Goal: Navigation & Orientation: Find specific page/section

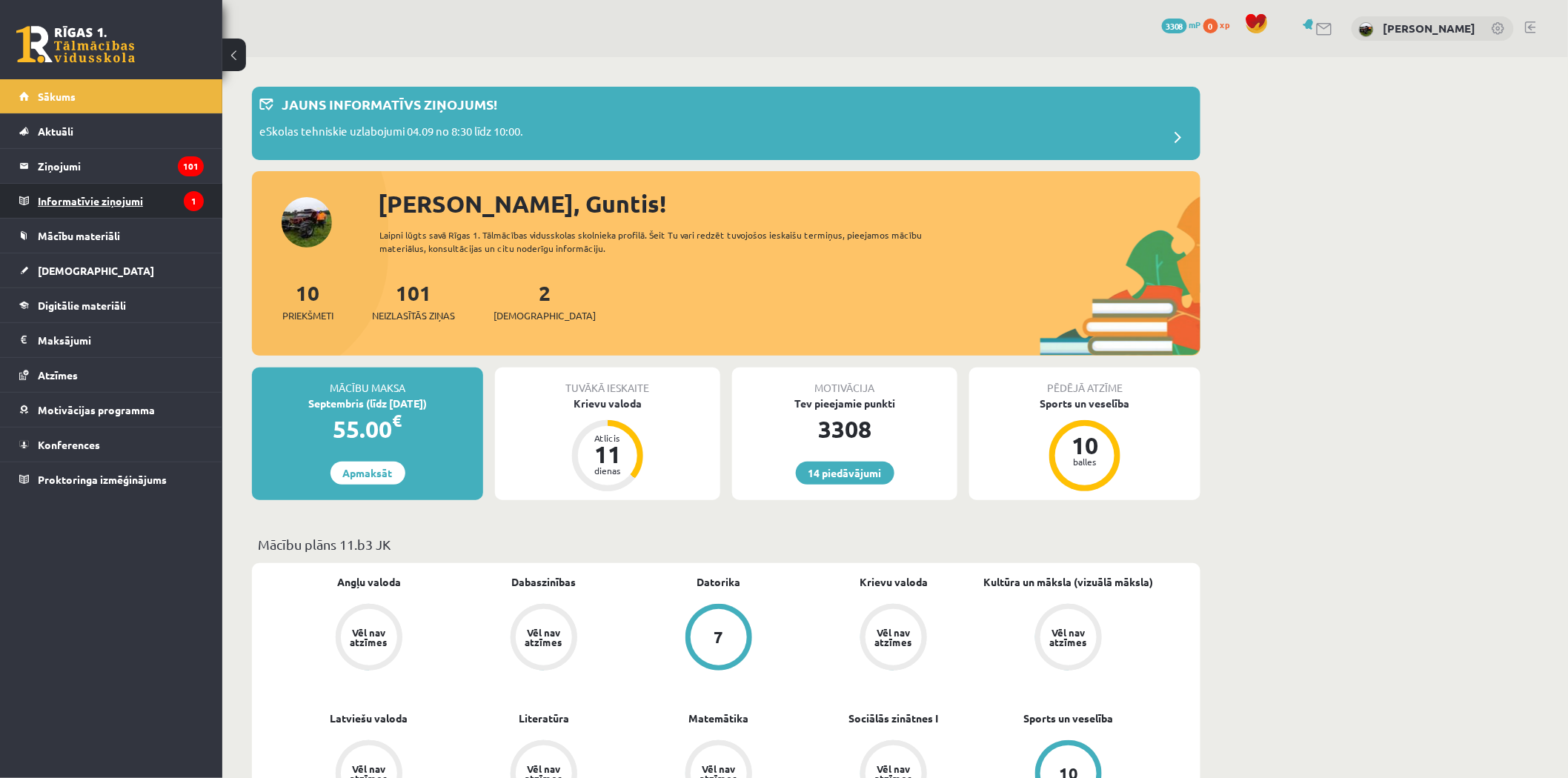
click at [122, 210] on legend "Informatīvie ziņojumi 1" at bounding box center [120, 200] width 166 height 34
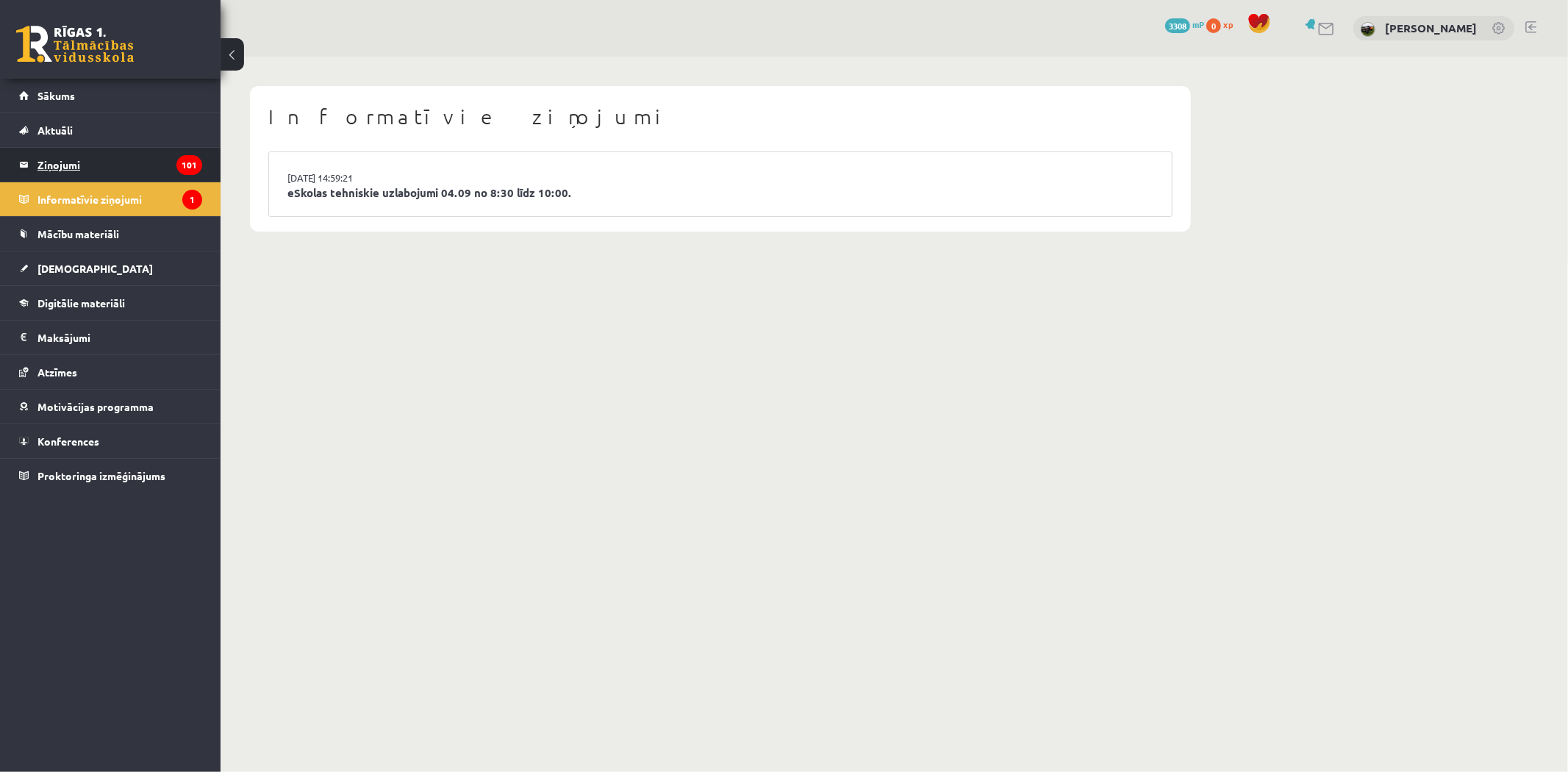
click at [111, 152] on legend "Ziņojumi 101" at bounding box center [119, 164] width 165 height 34
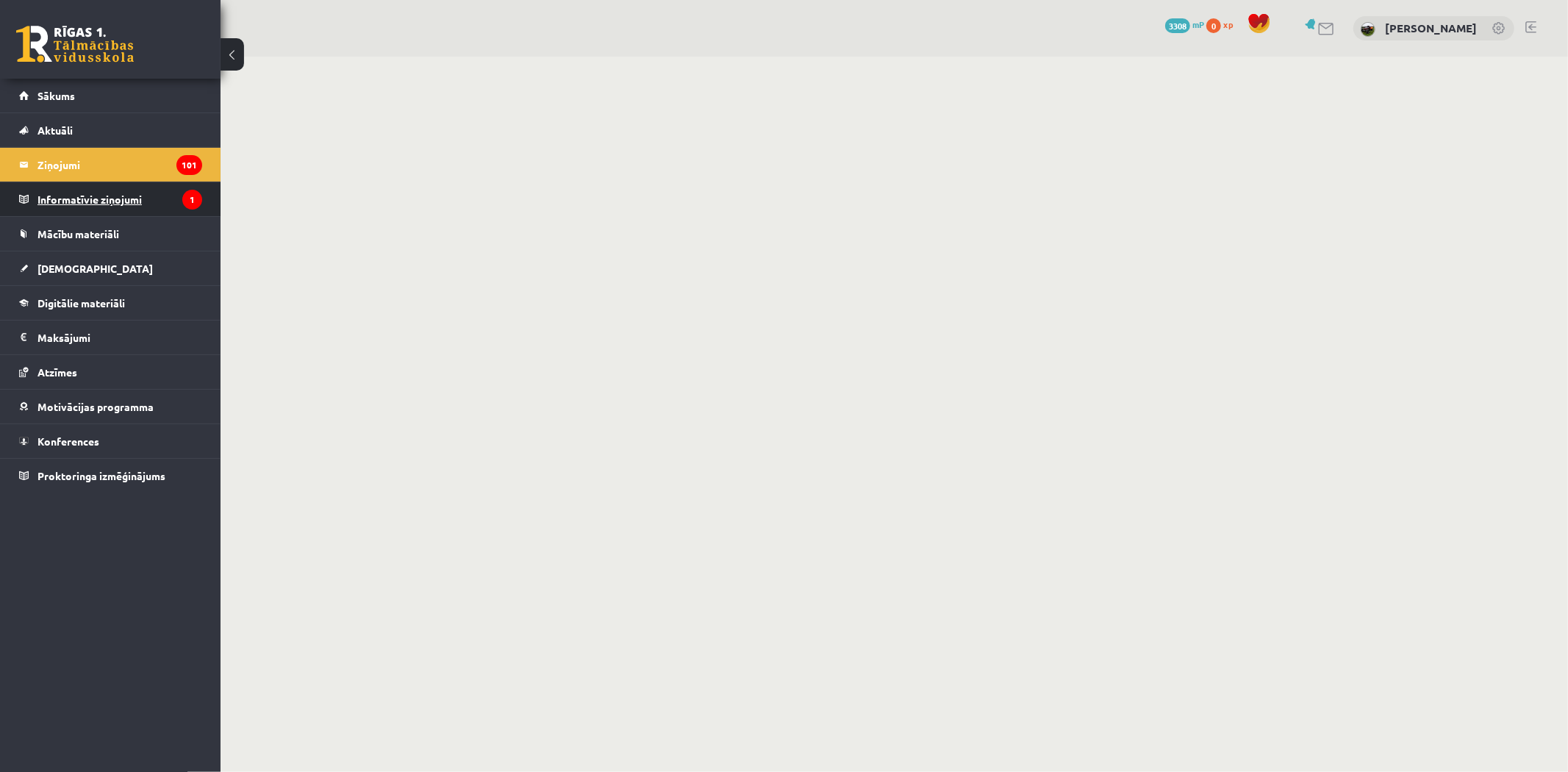
click at [147, 210] on legend "Informatīvie ziņojumi 1" at bounding box center [119, 198] width 165 height 34
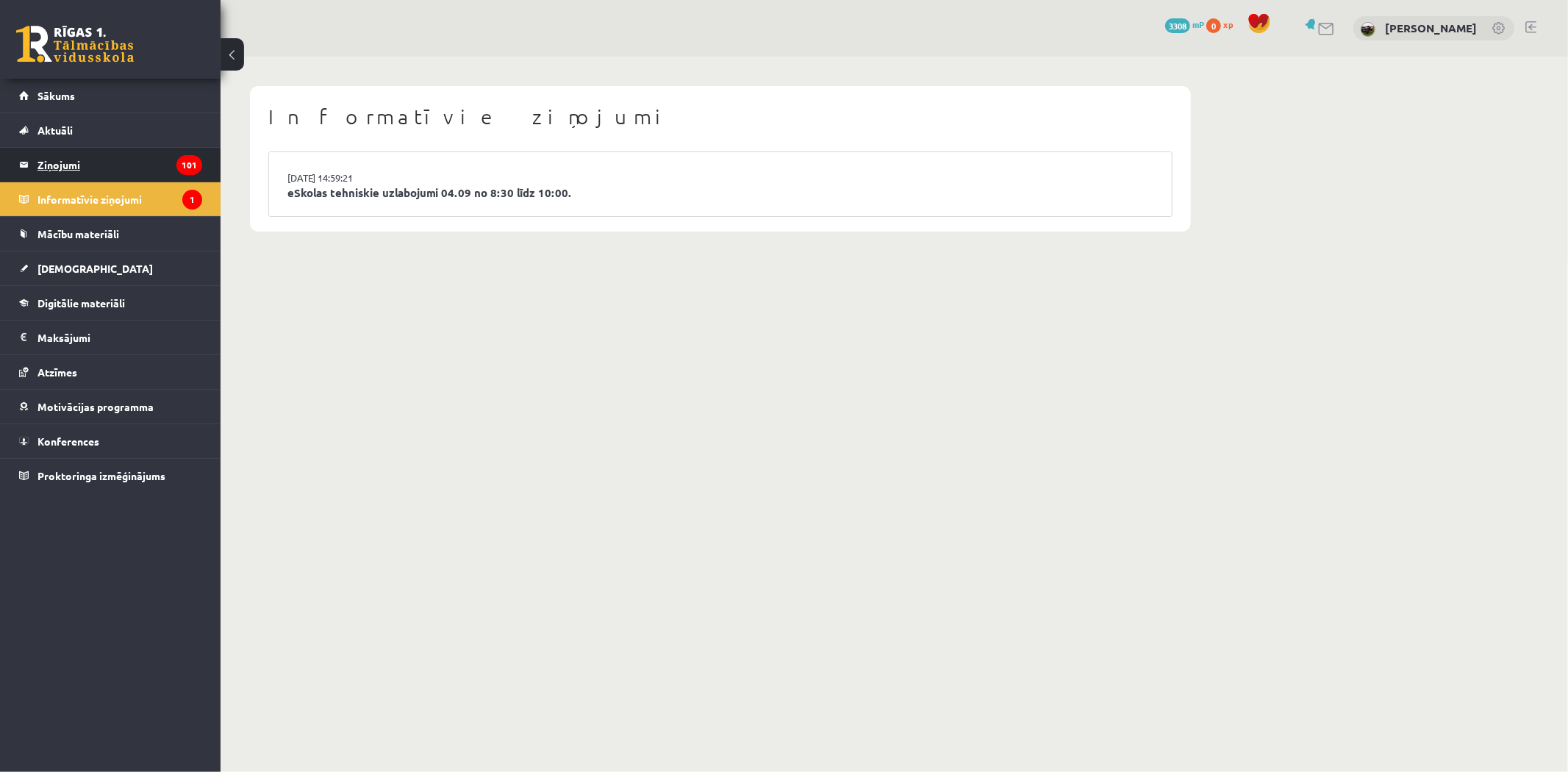
click at [183, 164] on icon "101" at bounding box center [189, 165] width 26 height 20
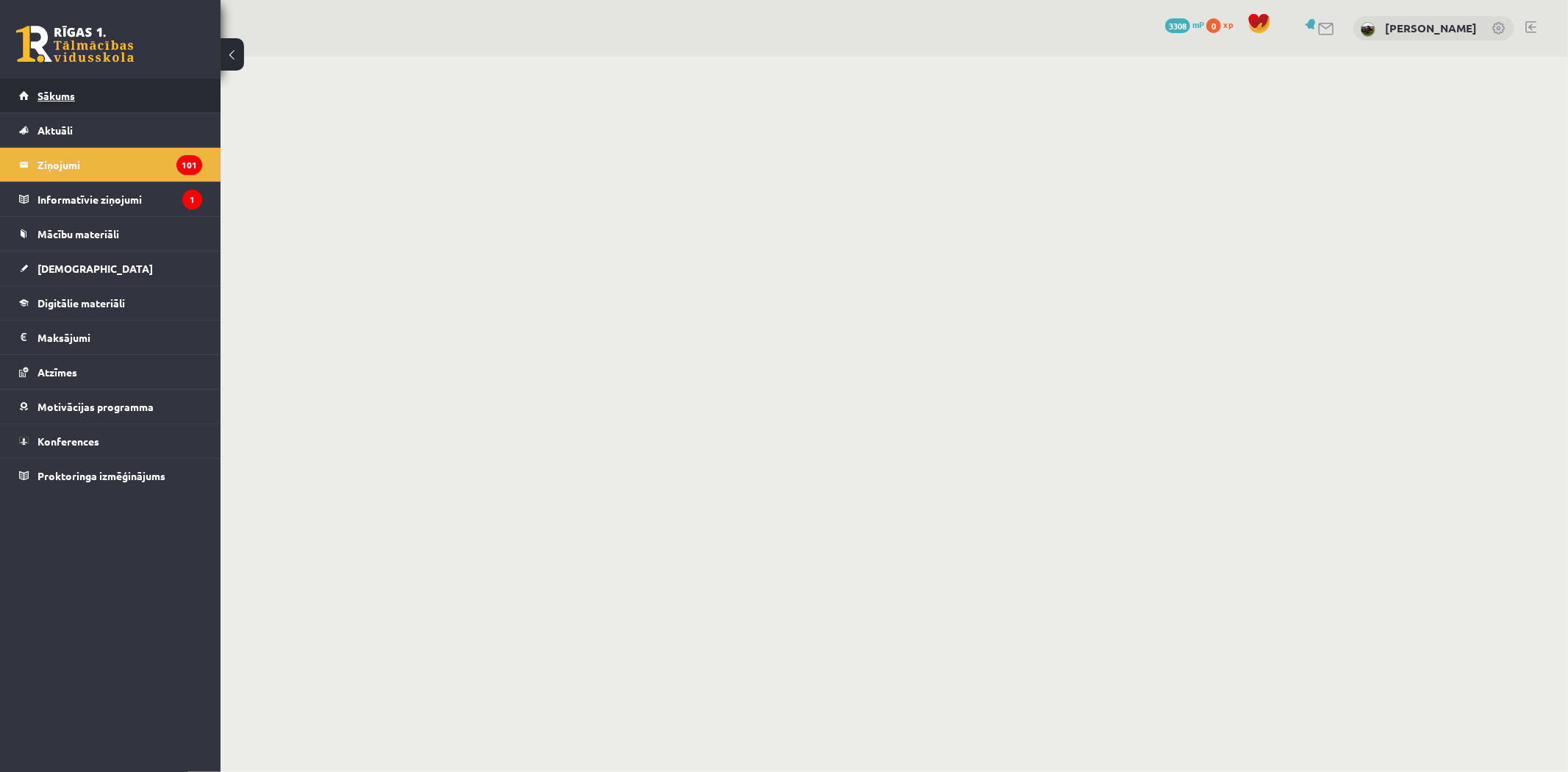
click at [89, 98] on link "Sākums" at bounding box center [110, 95] width 183 height 34
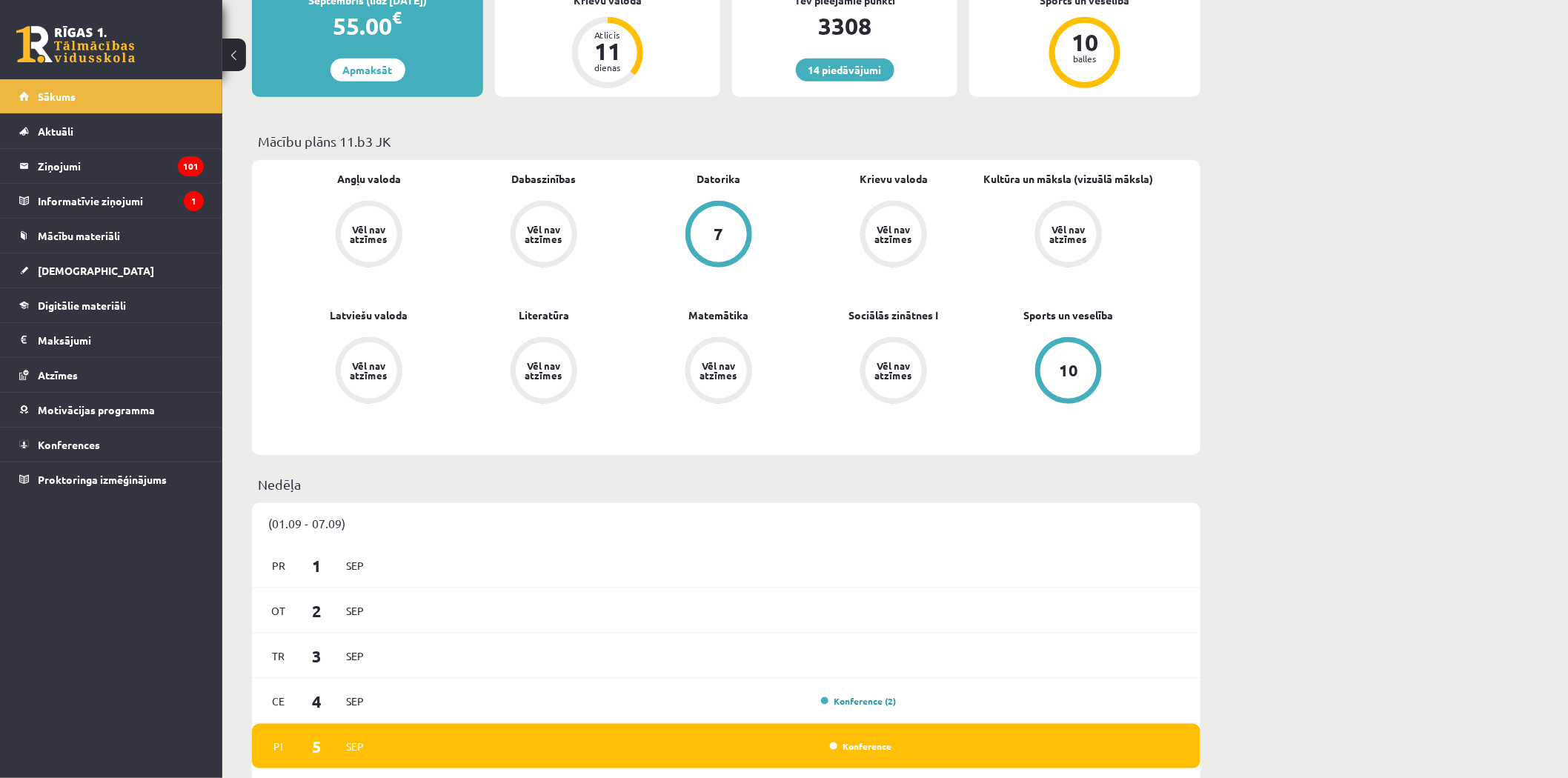
scroll to position [411, 0]
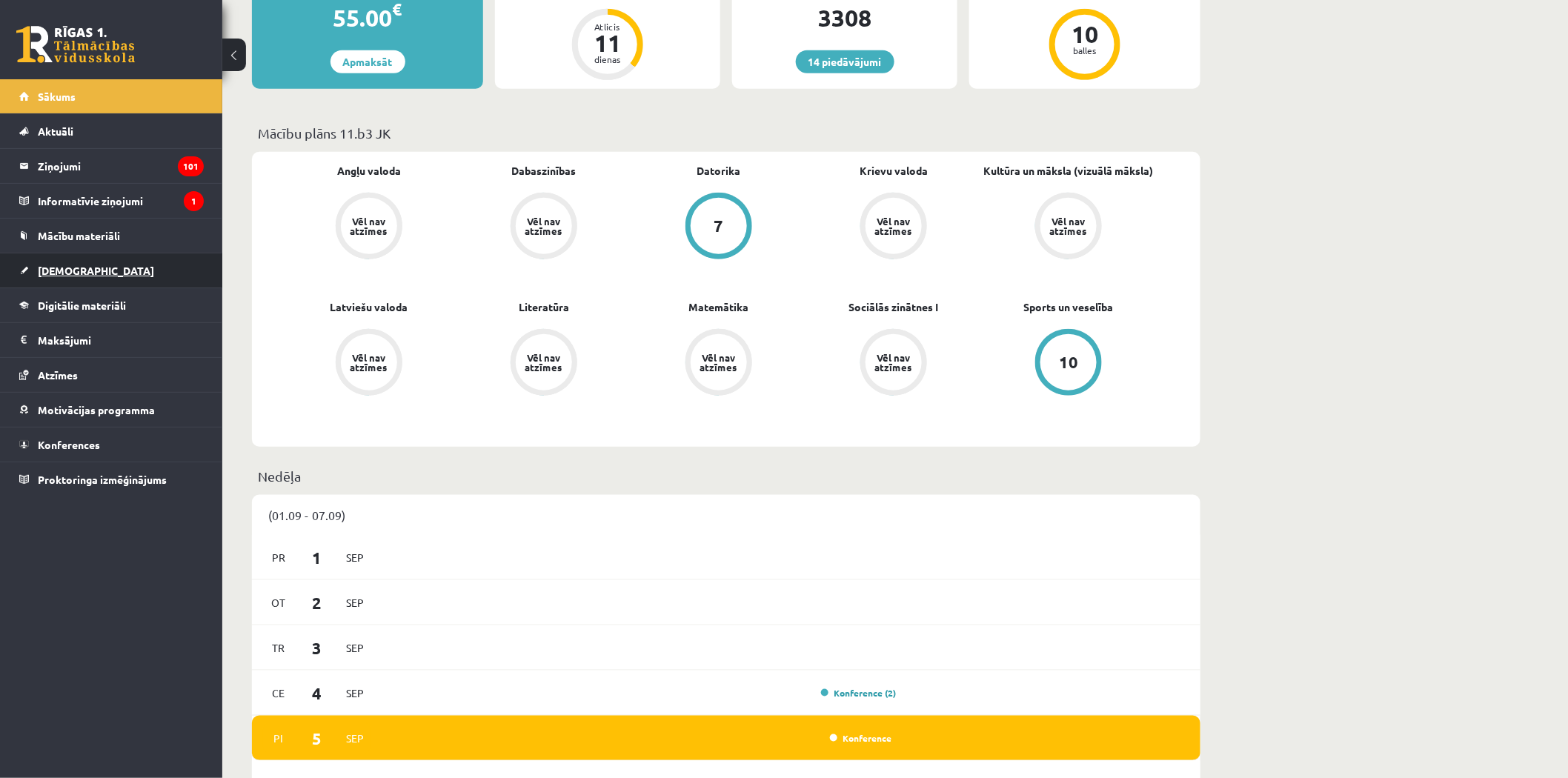
click at [112, 263] on link "[DEMOGRAPHIC_DATA]" at bounding box center [111, 270] width 184 height 34
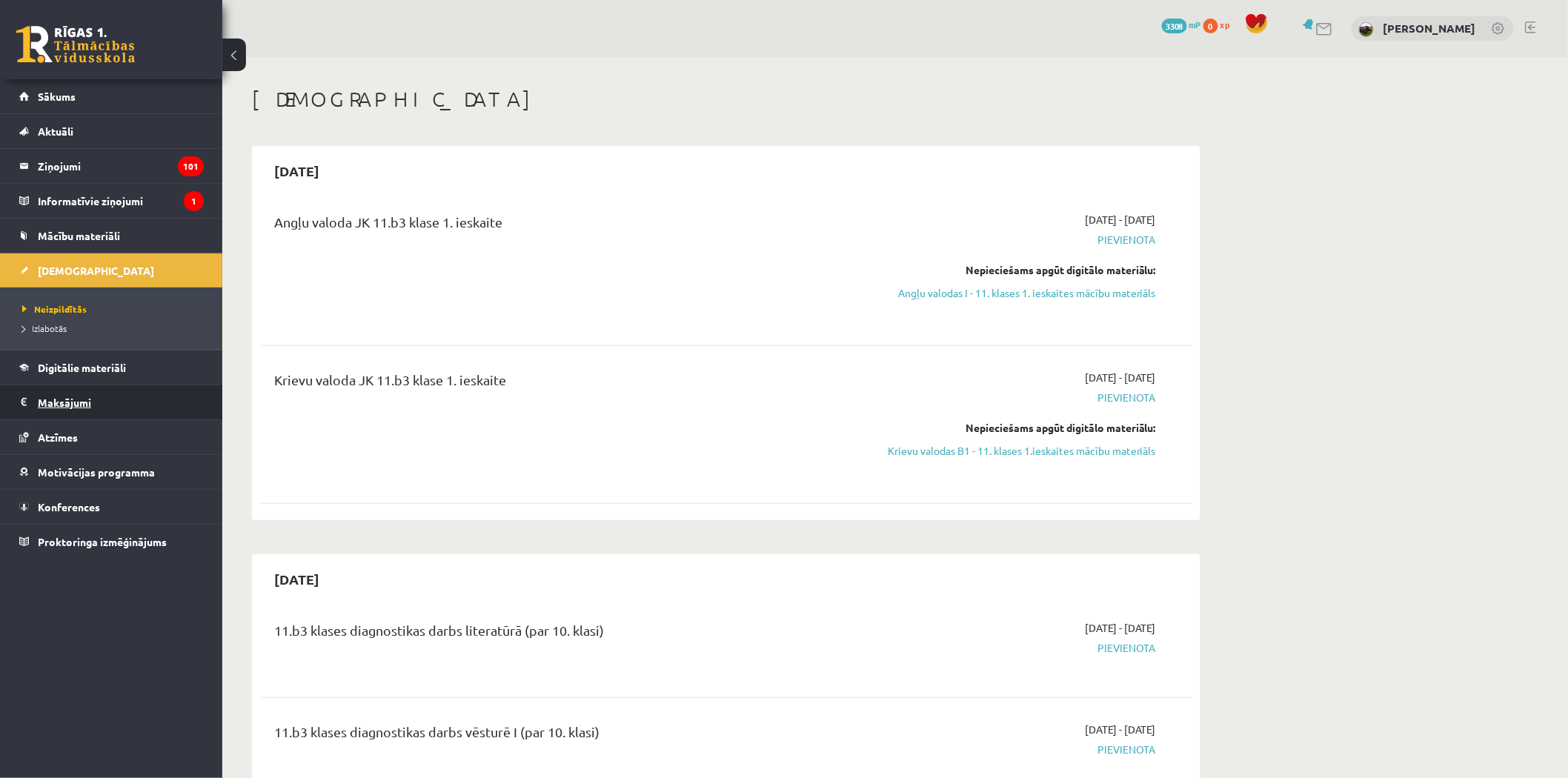
click at [92, 406] on legend "Maksājumi 0" at bounding box center [120, 402] width 166 height 34
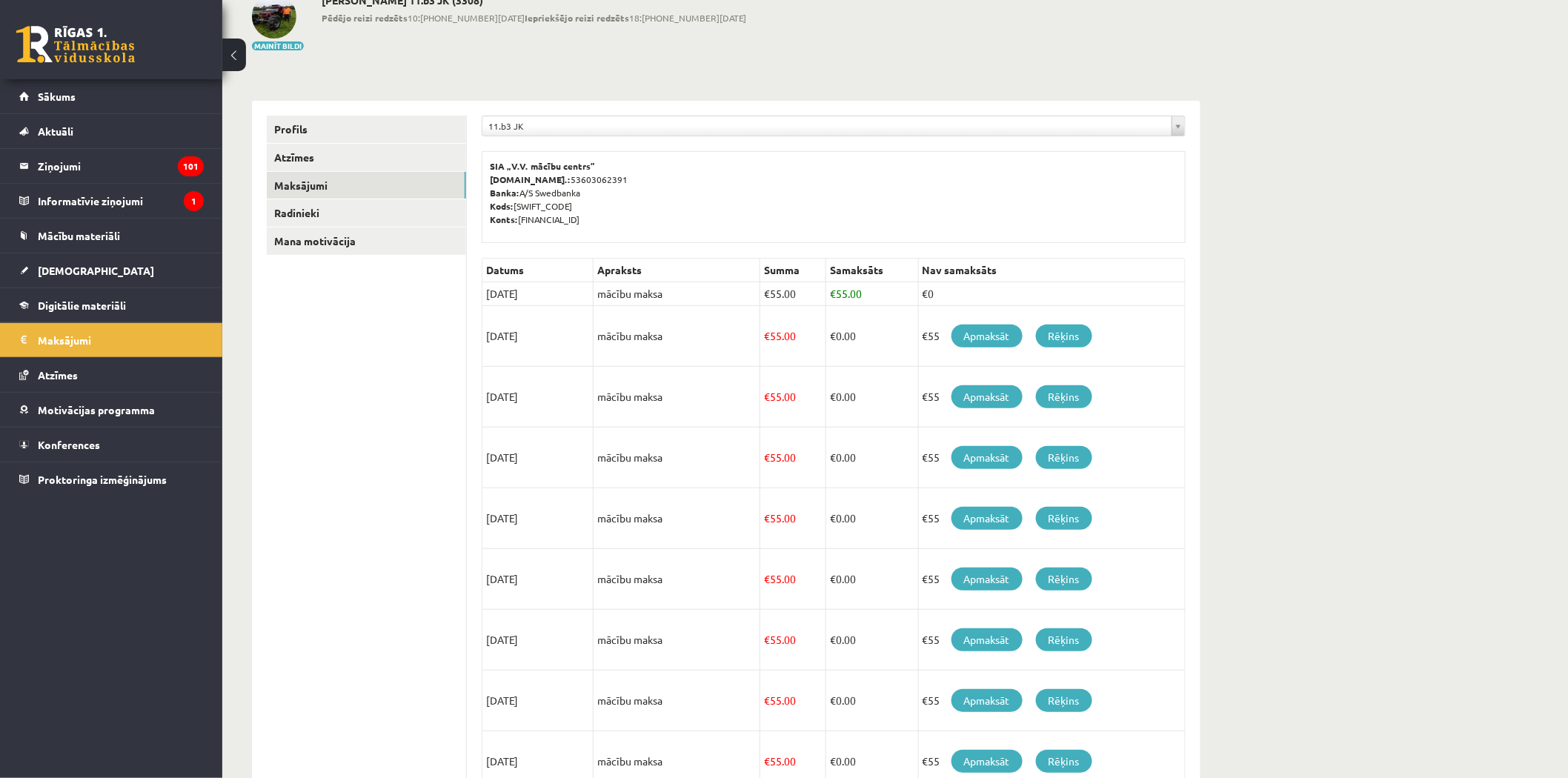
scroll to position [26, 0]
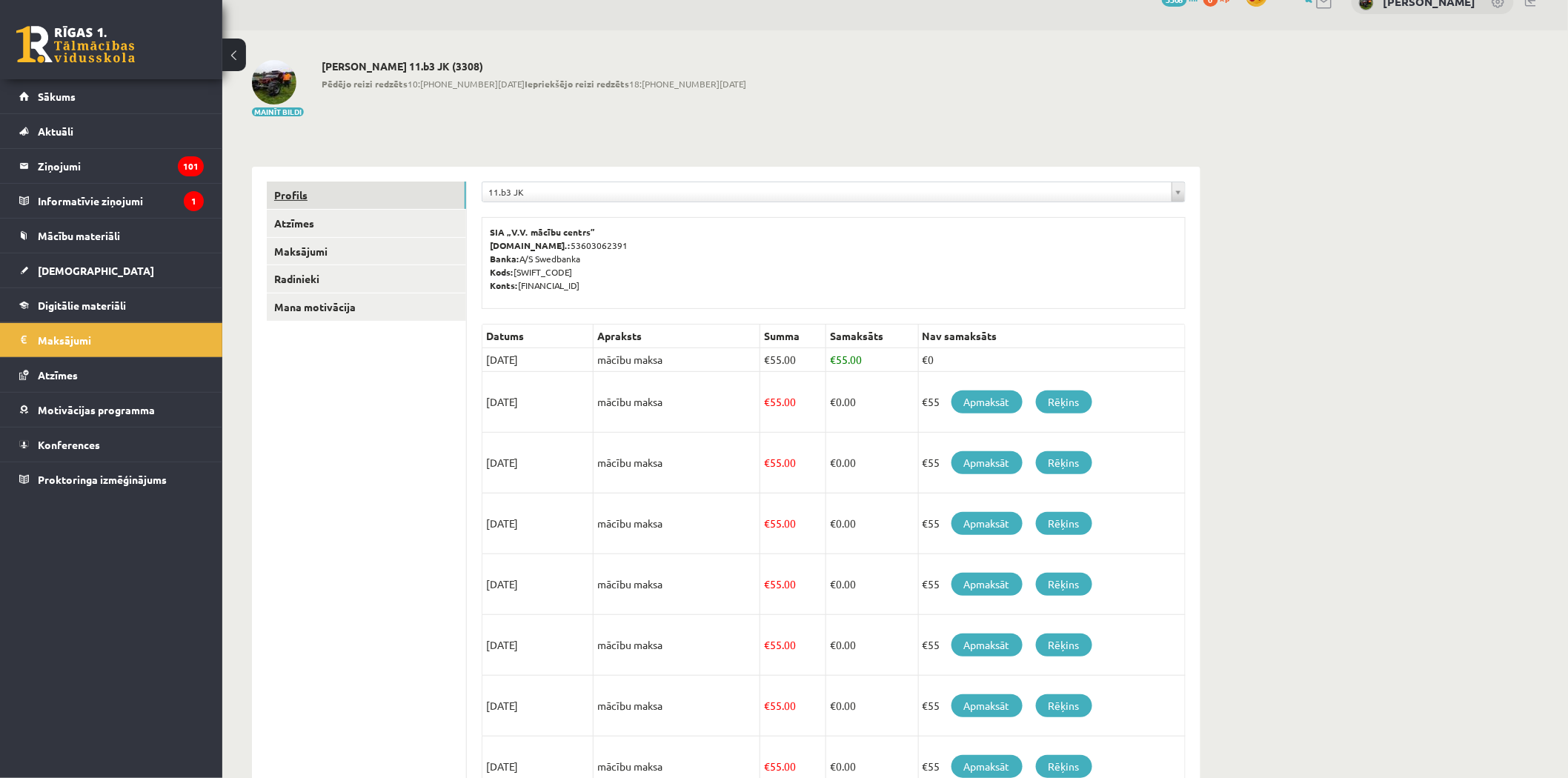
click at [316, 195] on link "Profils" at bounding box center [366, 195] width 199 height 27
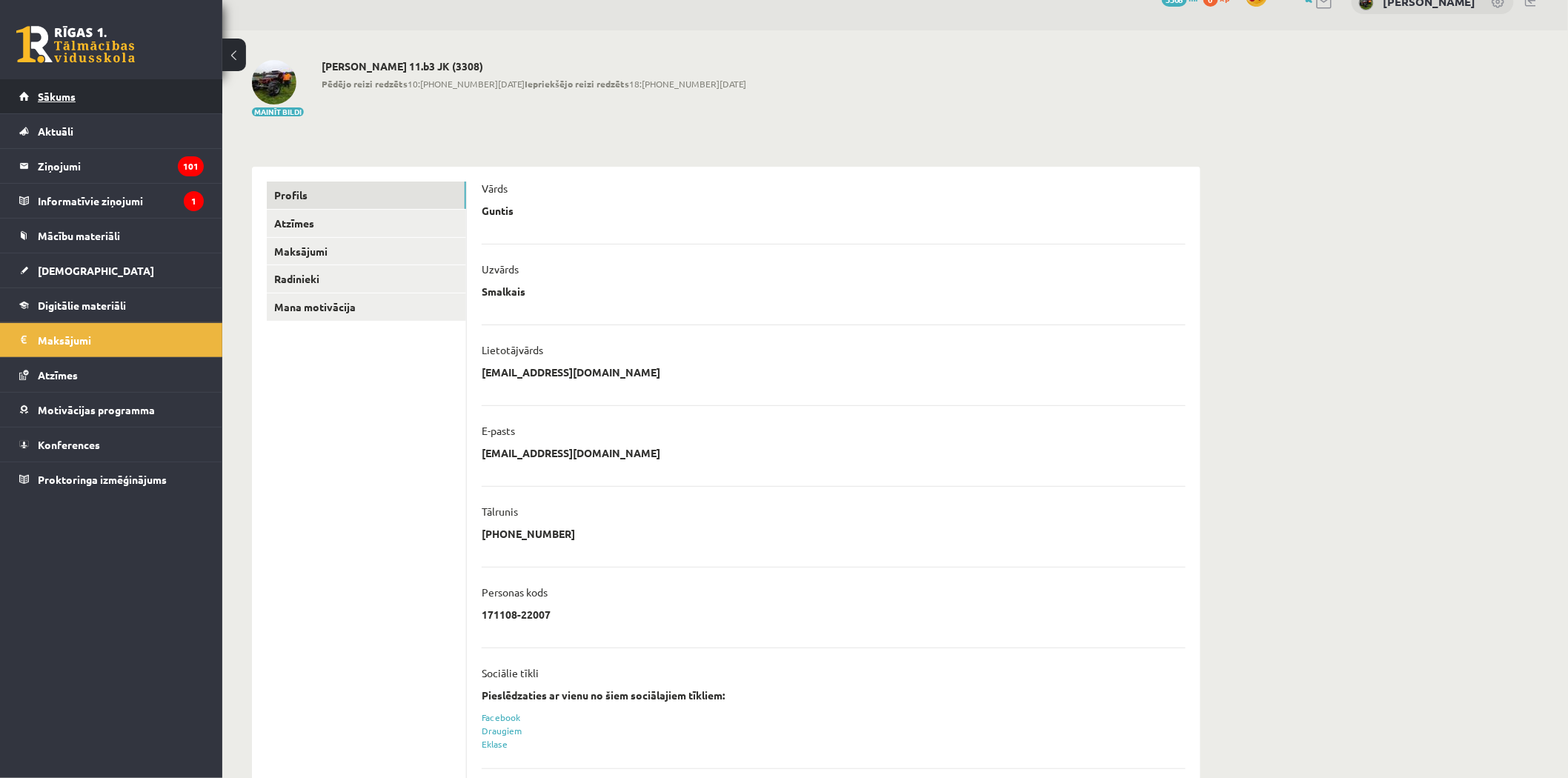
click at [116, 98] on link "Sākums" at bounding box center [111, 95] width 184 height 34
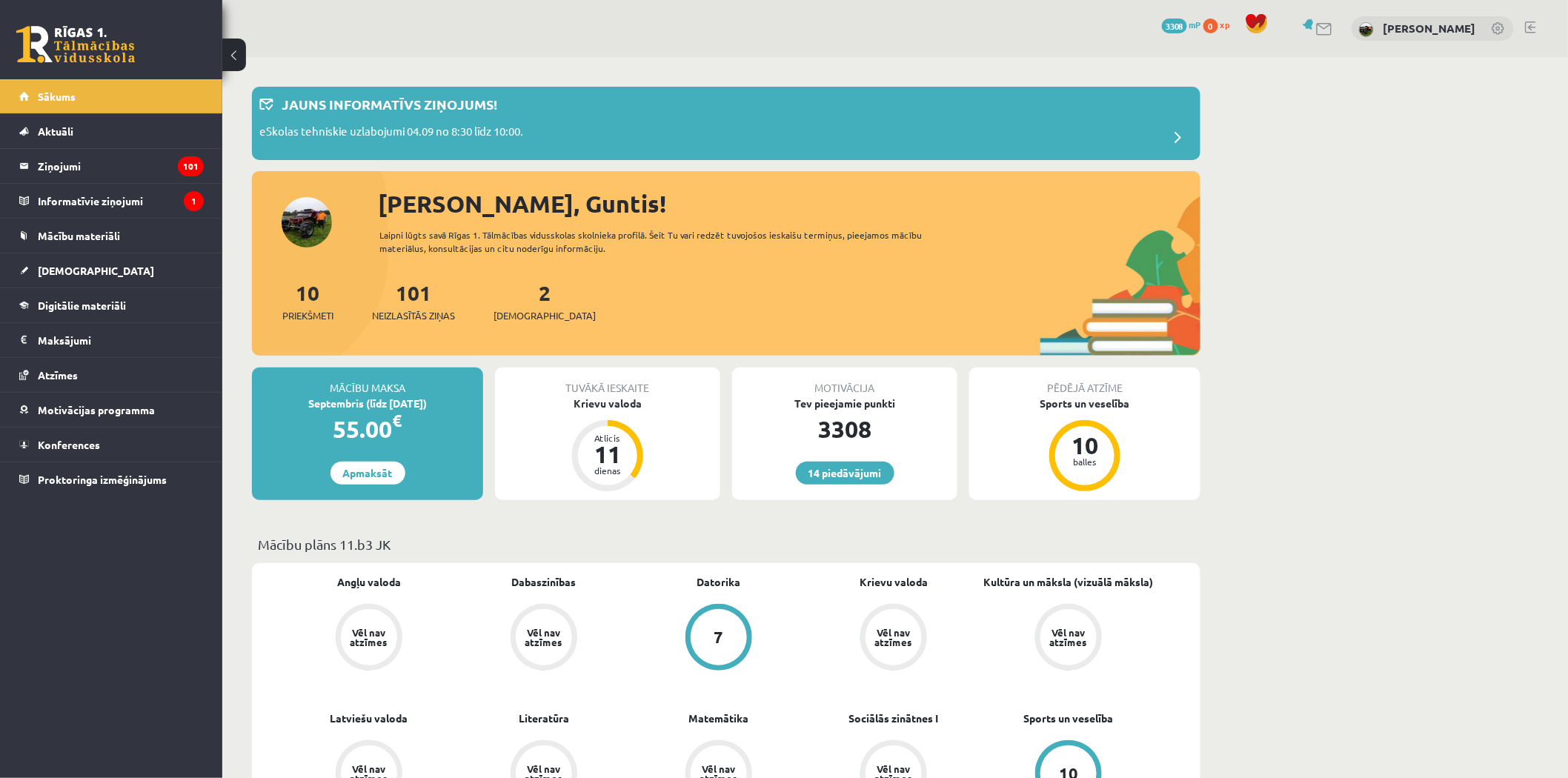
drag, startPoint x: 831, startPoint y: 464, endPoint x: 834, endPoint y: 456, distance: 8.5
click at [832, 464] on link "14 piedāvājumi" at bounding box center [845, 473] width 98 height 23
